Goal: Information Seeking & Learning: Learn about a topic

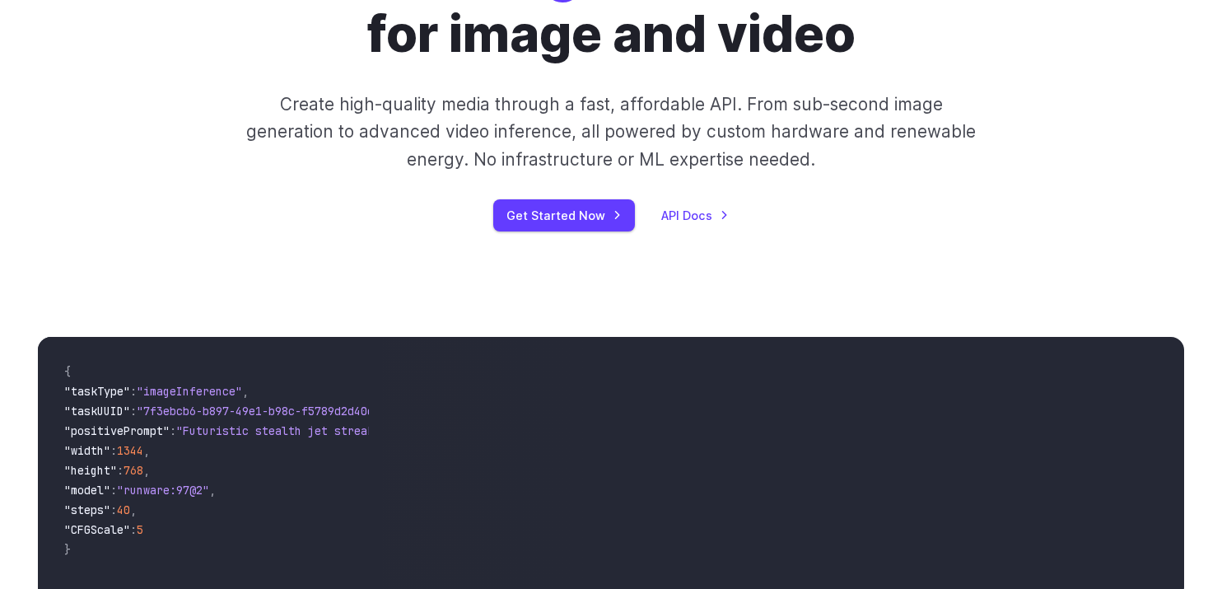
scroll to position [316, 0]
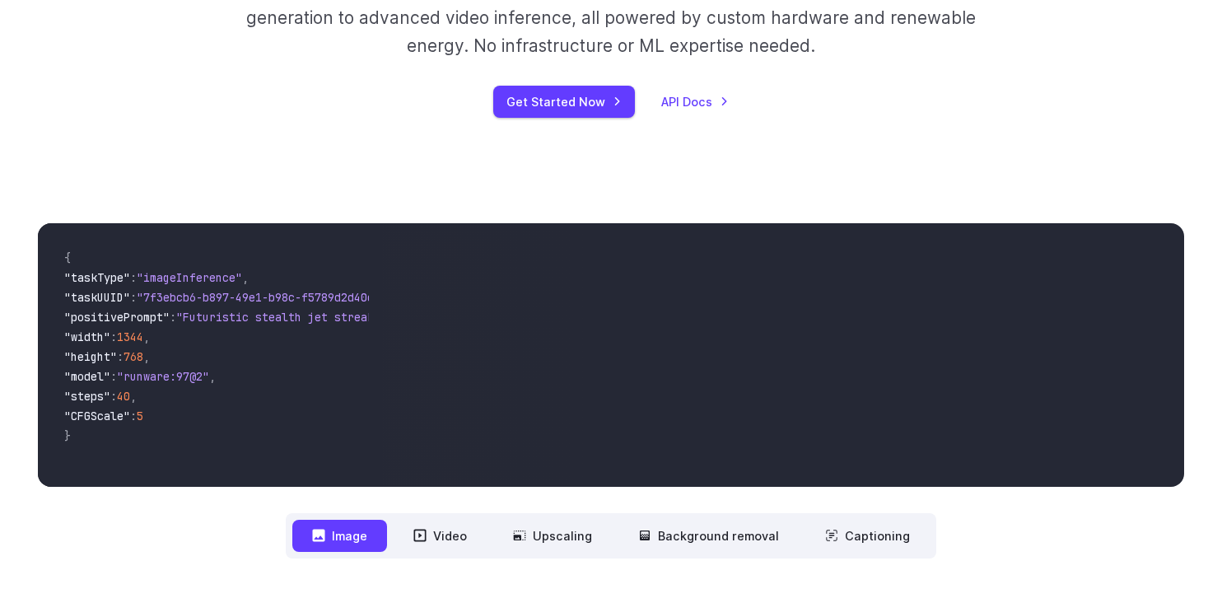
click at [695, 95] on link "API Docs" at bounding box center [695, 101] width 68 height 19
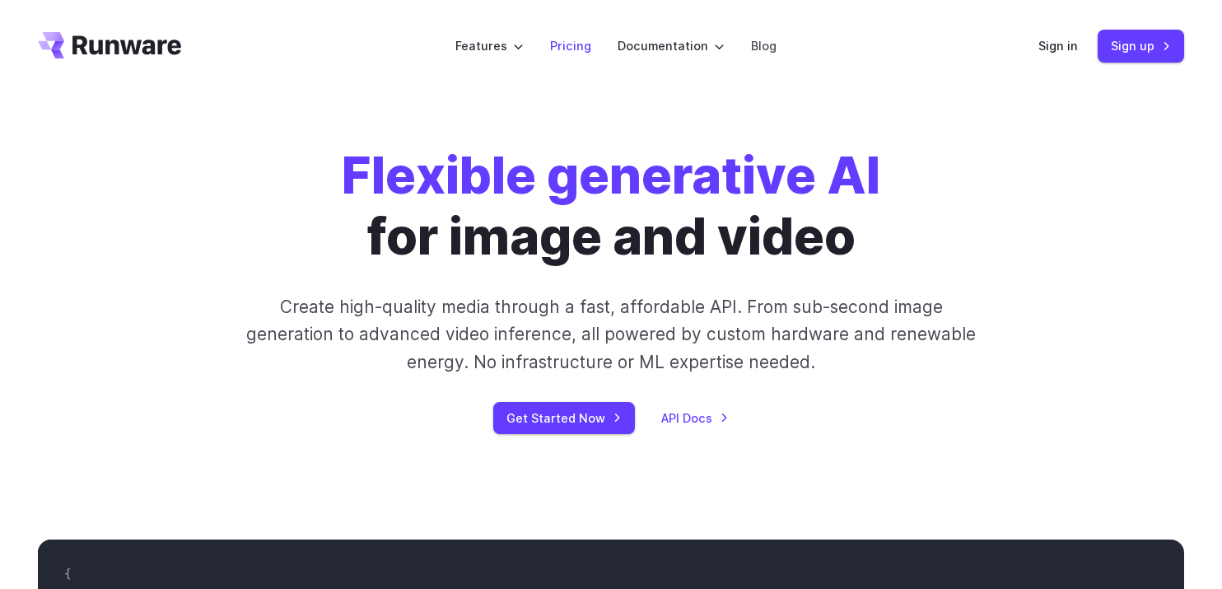
click at [574, 44] on link "Pricing" at bounding box center [570, 45] width 41 height 19
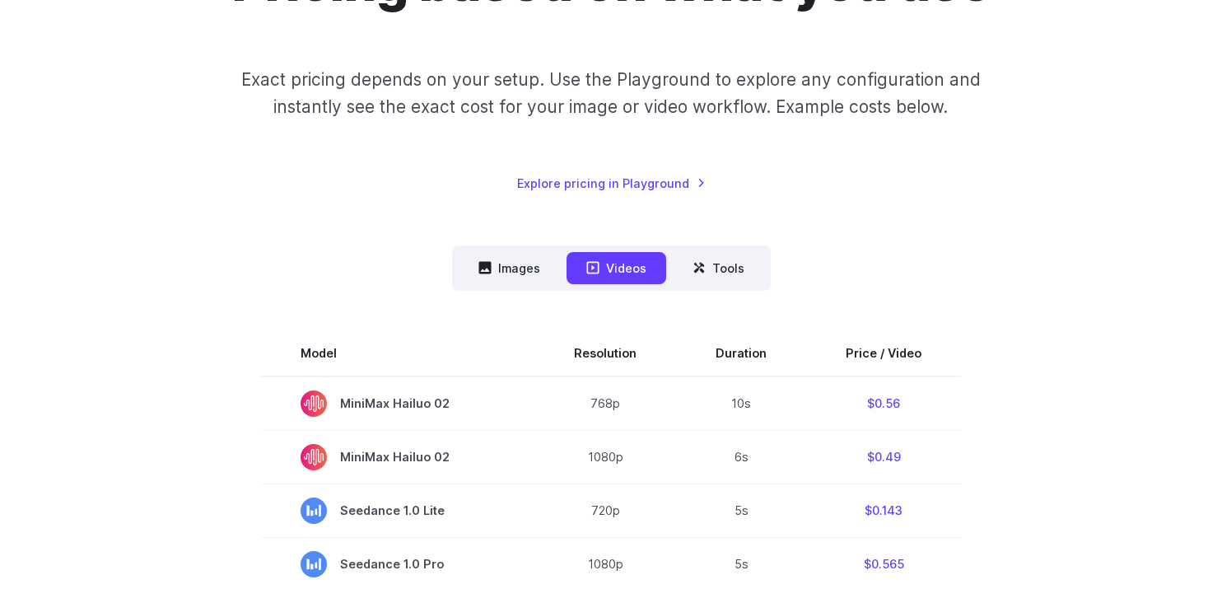
scroll to position [235, 0]
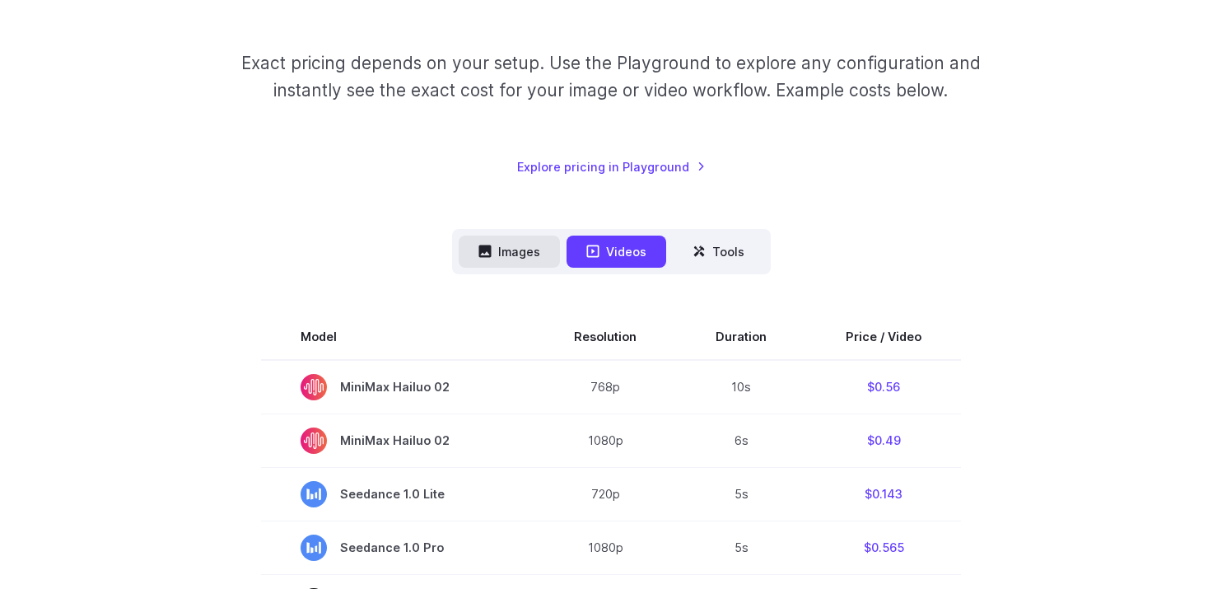
click at [529, 253] on button "Images" at bounding box center [509, 251] width 101 height 32
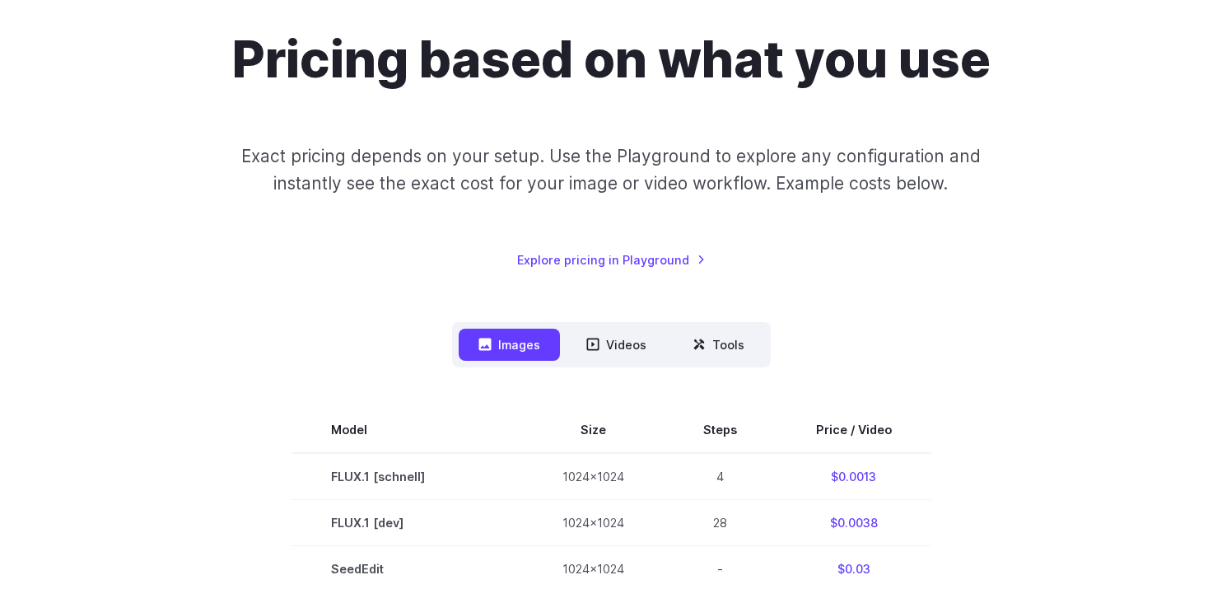
scroll to position [0, 0]
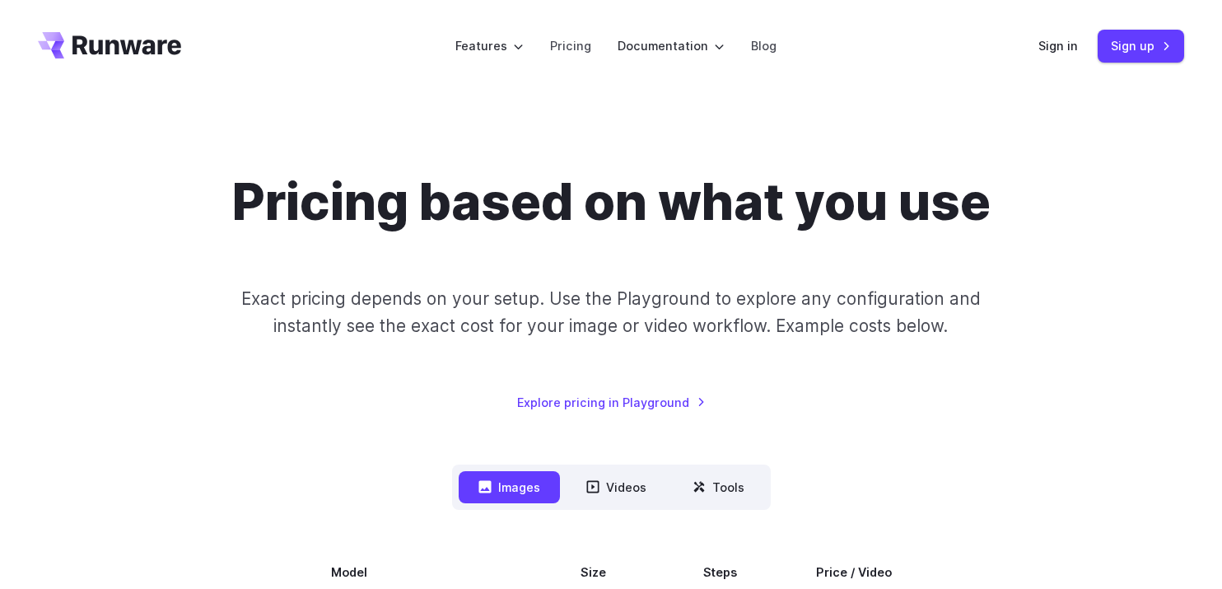
click at [82, 28] on header "Features Tasks Image generation Video generation Sonic Inference Engine™ Models…" at bounding box center [611, 46] width 1186 height 92
click at [82, 36] on icon "Go to /" at bounding box center [126, 44] width 109 height 19
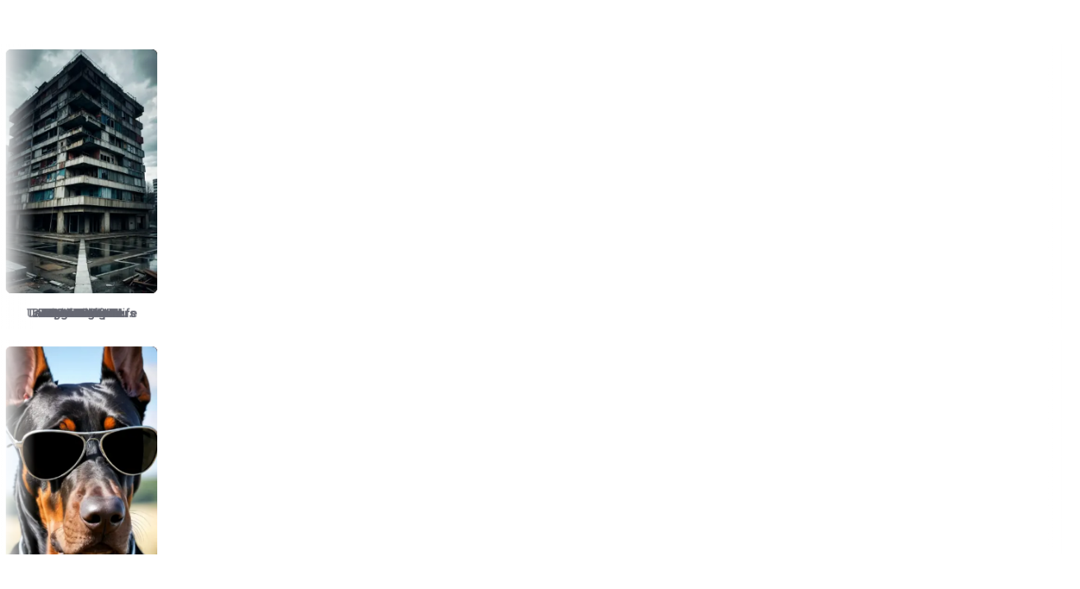
scroll to position [2067, 0]
